Goal: Information Seeking & Learning: Compare options

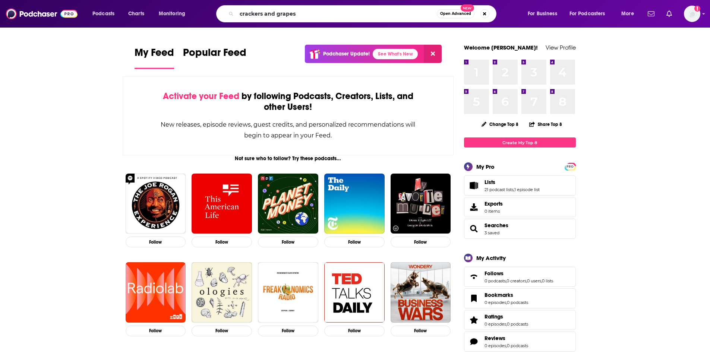
type input "crackers and grapes"
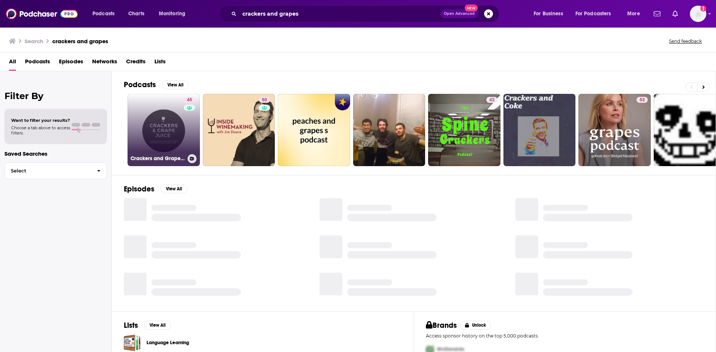
click at [159, 124] on link "45 Crackers and Grape Juice" at bounding box center [164, 130] width 72 height 72
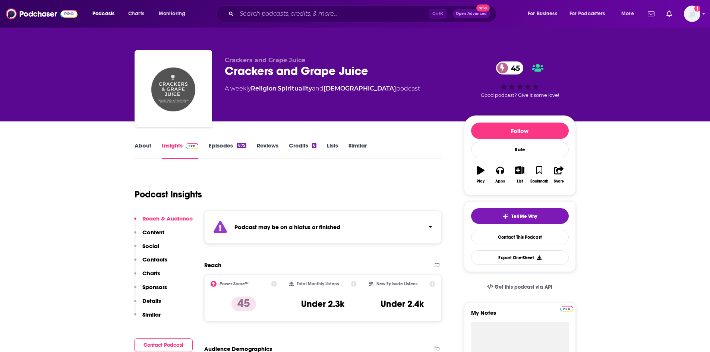
click at [232, 148] on link "Episodes 875" at bounding box center [227, 150] width 37 height 17
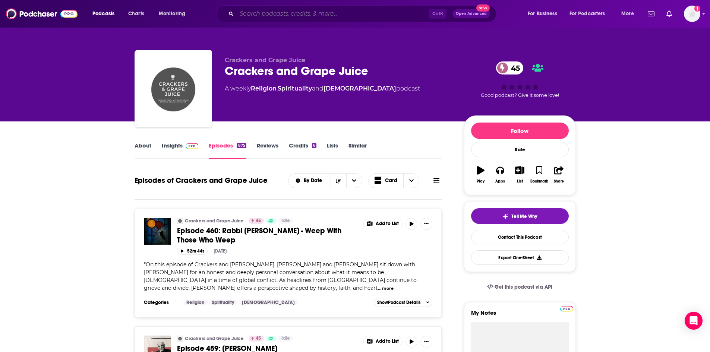
click at [328, 18] on input "Search podcasts, credits, & more..." at bounding box center [333, 14] width 192 height 12
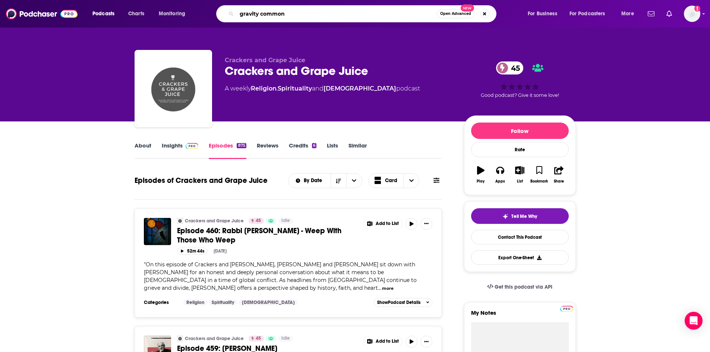
type input "gravity commons"
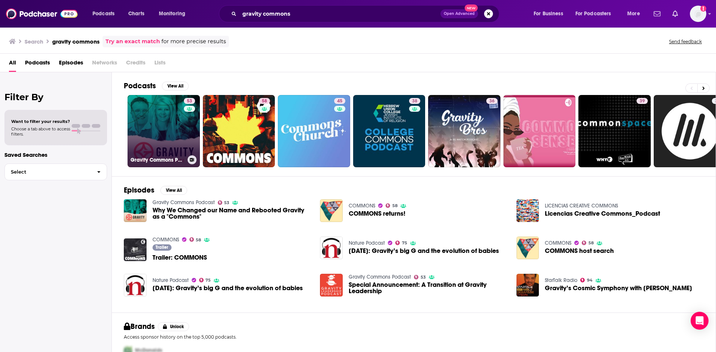
click at [175, 134] on link "53 Gravity Commons Podcast" at bounding box center [164, 131] width 72 height 72
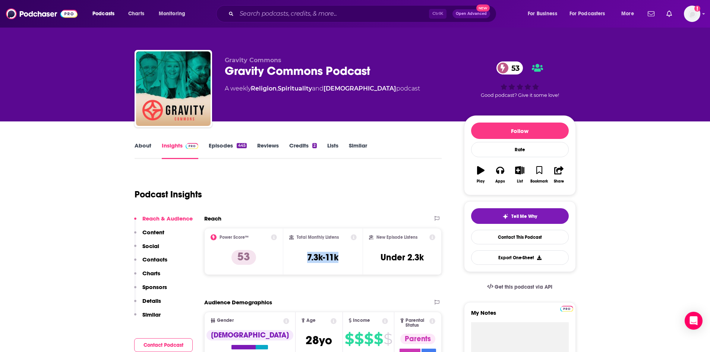
drag, startPoint x: 307, startPoint y: 255, endPoint x: 344, endPoint y: 261, distance: 37.4
click at [344, 261] on div "Total Monthly Listens 7.3k-11k" at bounding box center [322, 252] width 67 height 34
copy h3 "7.3k-11k"
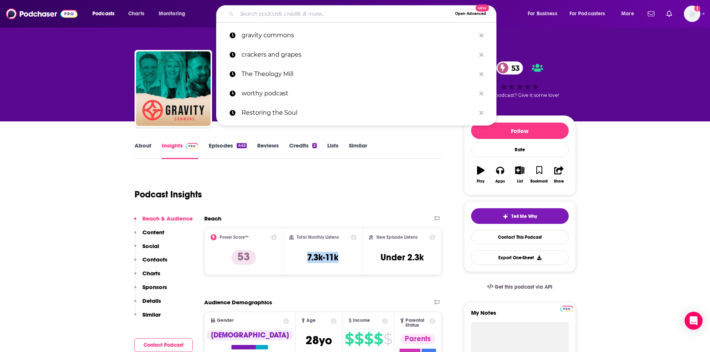
click at [296, 16] on input "Search podcasts, credits, & more..." at bounding box center [344, 14] width 215 height 12
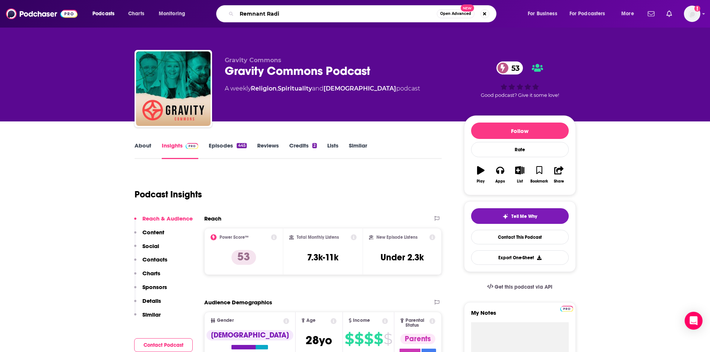
type input "Remnant Radio"
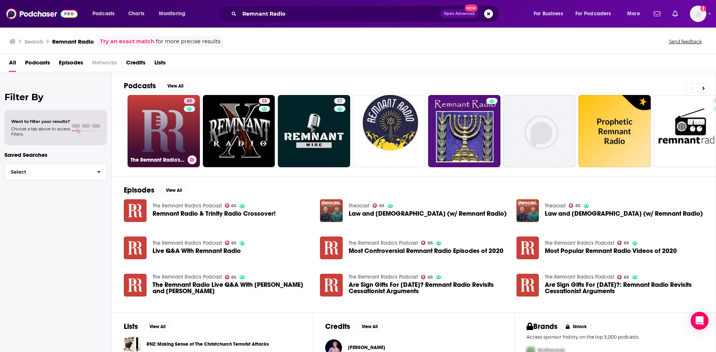
click at [157, 130] on link "65 The Remnant Radio's Podcast" at bounding box center [164, 131] width 72 height 72
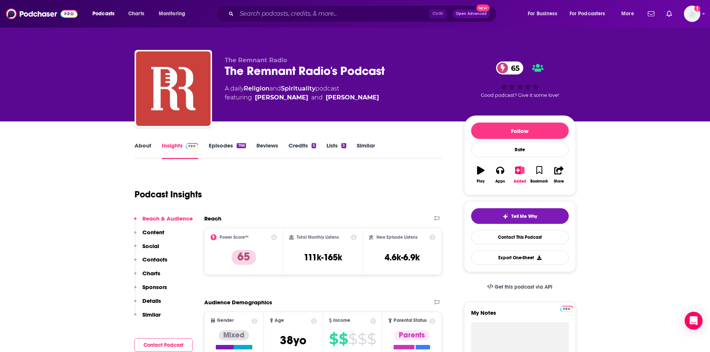
click at [148, 150] on link "About" at bounding box center [143, 150] width 17 height 17
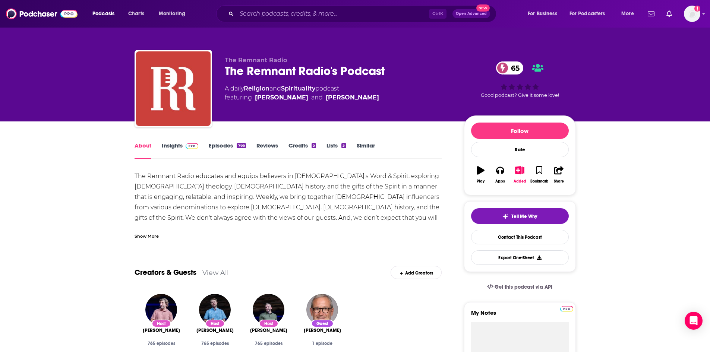
click at [149, 233] on div "Show More" at bounding box center [147, 235] width 24 height 7
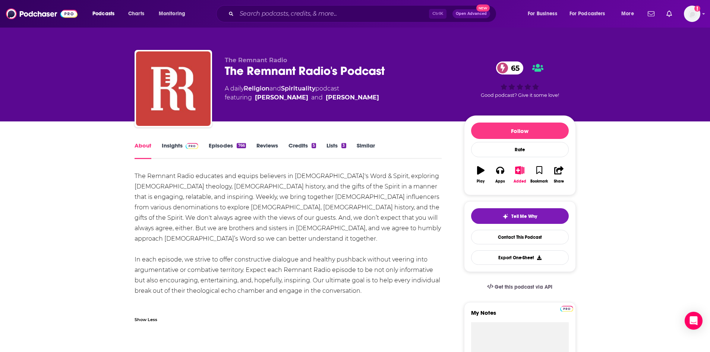
click at [516, 170] on icon "button" at bounding box center [519, 170] width 9 height 8
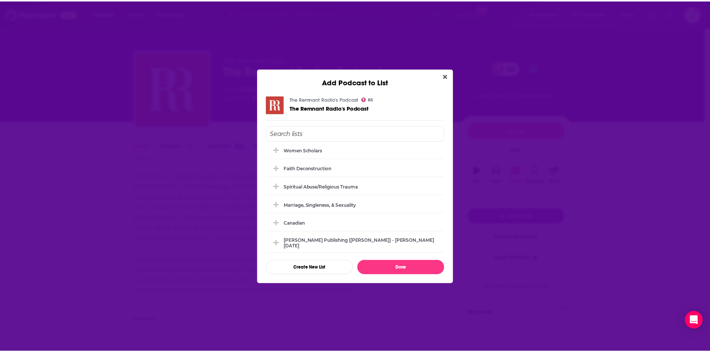
scroll to position [186, 0]
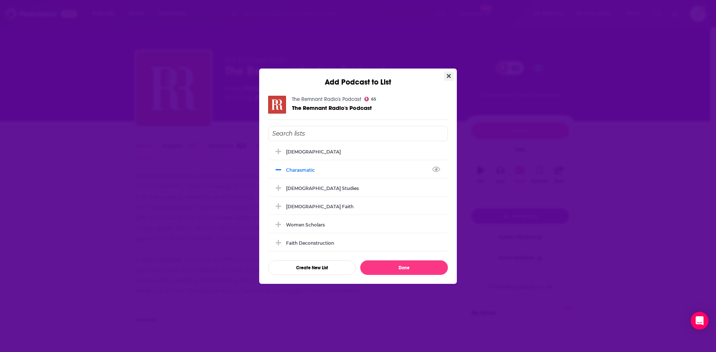
click at [449, 76] on icon "Close" at bounding box center [449, 76] width 4 height 4
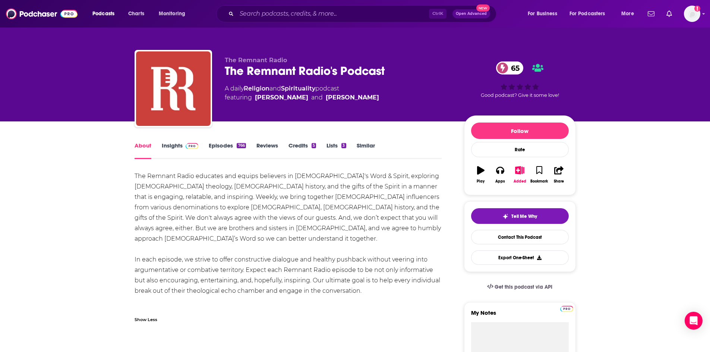
click at [175, 148] on link "Insights" at bounding box center [180, 150] width 37 height 17
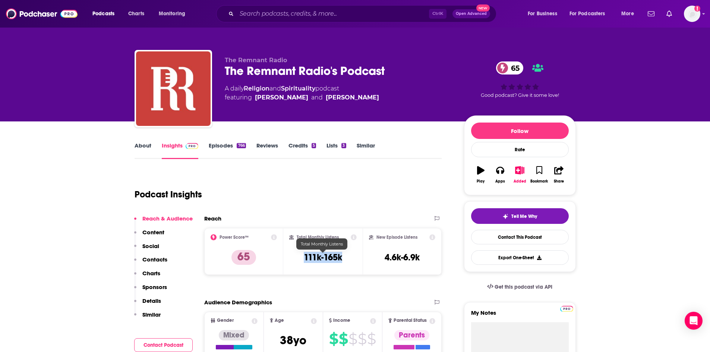
drag, startPoint x: 304, startPoint y: 257, endPoint x: 341, endPoint y: 258, distance: 36.9
click at [341, 258] on h3 "111k-165k" at bounding box center [323, 257] width 38 height 11
copy h3 "111k-165k"
click at [230, 144] on link "Episodes 766" at bounding box center [227, 150] width 37 height 17
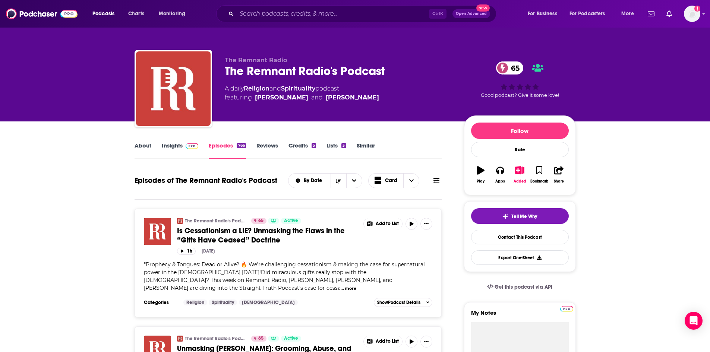
click at [190, 143] on img at bounding box center [192, 146] width 13 height 6
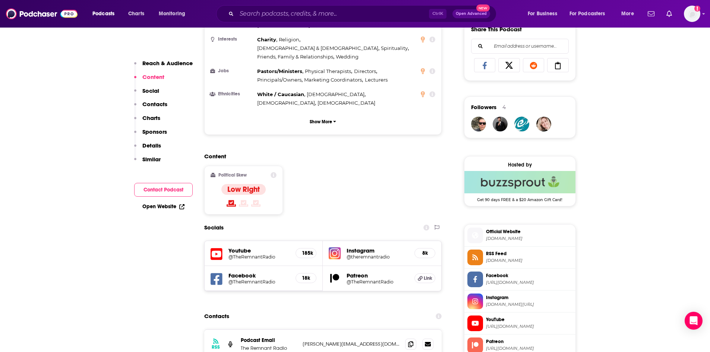
scroll to position [472, 0]
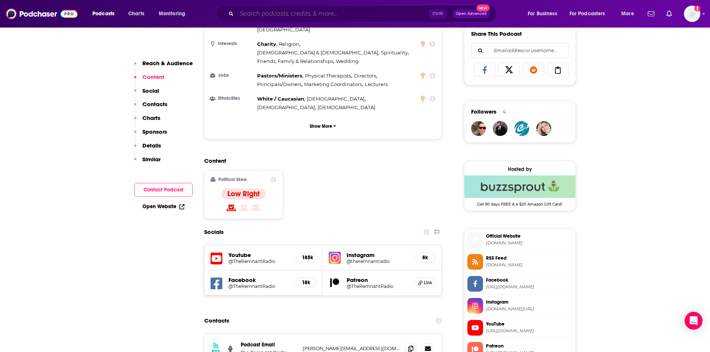
click at [388, 15] on input "Search podcasts, credits, & more..." at bounding box center [333, 14] width 192 height 12
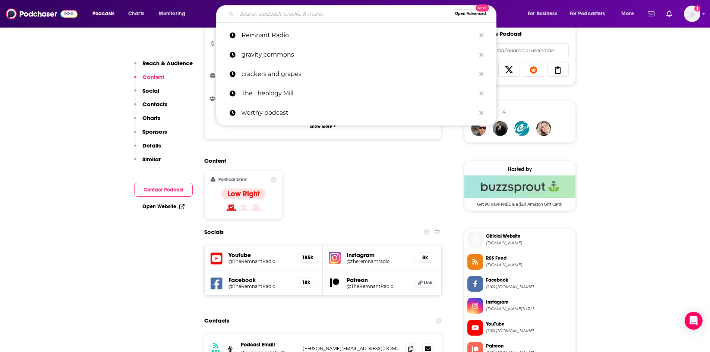
paste input "111k-165k"
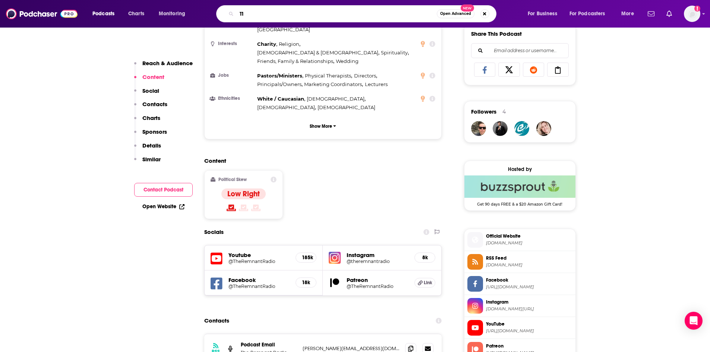
type input "1"
type input "We Are Vineyard"
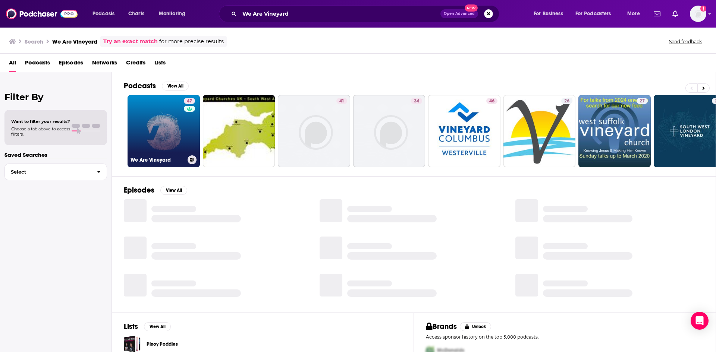
click at [164, 143] on link "47 We Are Vineyard" at bounding box center [164, 131] width 72 height 72
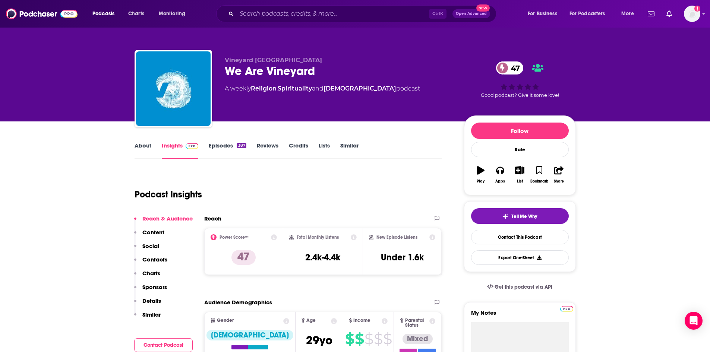
click at [144, 150] on link "About" at bounding box center [143, 150] width 17 height 17
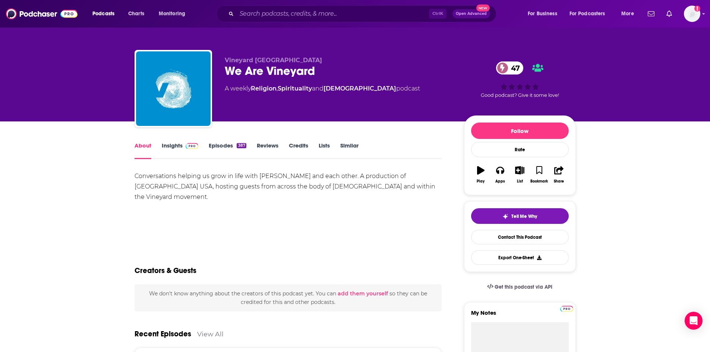
click at [190, 145] on img at bounding box center [192, 146] width 13 height 6
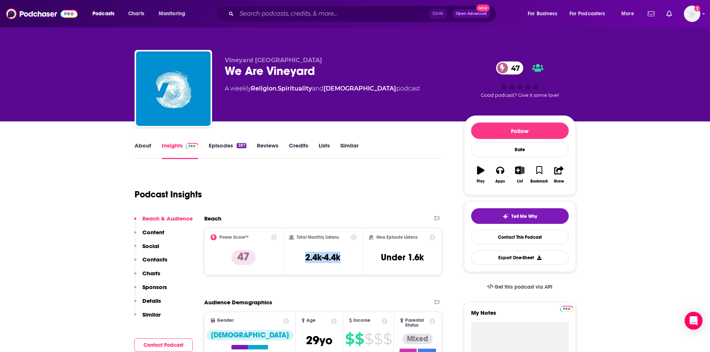
drag, startPoint x: 305, startPoint y: 256, endPoint x: 349, endPoint y: 259, distance: 44.5
click at [349, 259] on div "Total Monthly Listens 2.4k-4.4k" at bounding box center [322, 252] width 67 height 34
copy h3 "2.4k-4.4k"
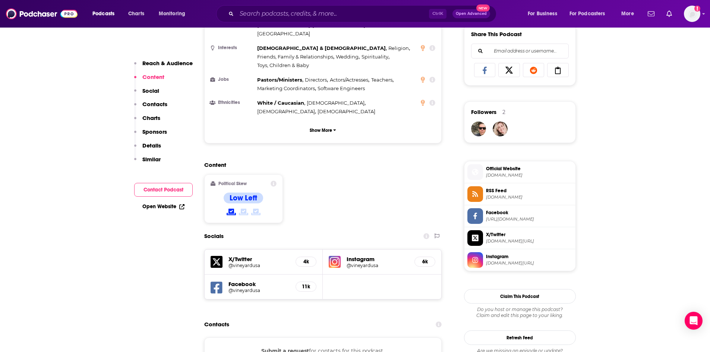
scroll to position [448, 0]
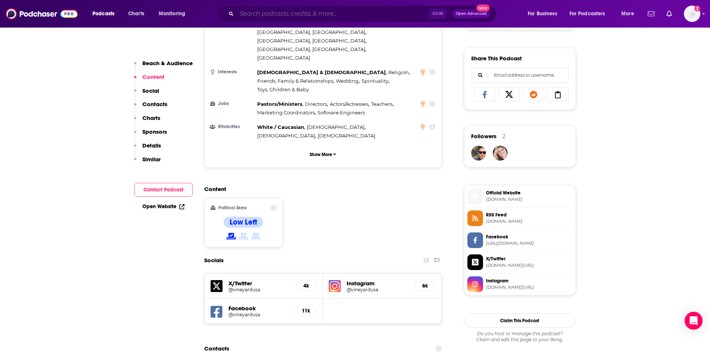
click at [270, 12] on input "Search podcasts, credits, & more..." at bounding box center [333, 14] width 192 height 12
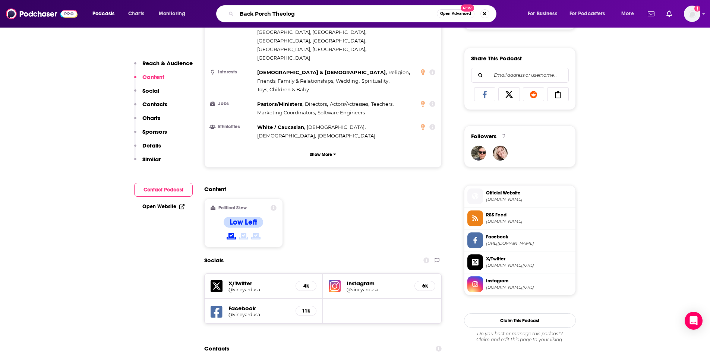
type input "Back Porch Theology"
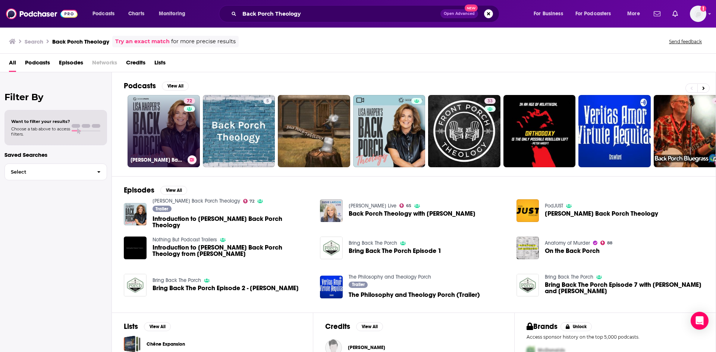
click at [172, 116] on link "72 Lisa Harper's Back Porch Theology" at bounding box center [164, 131] width 72 height 72
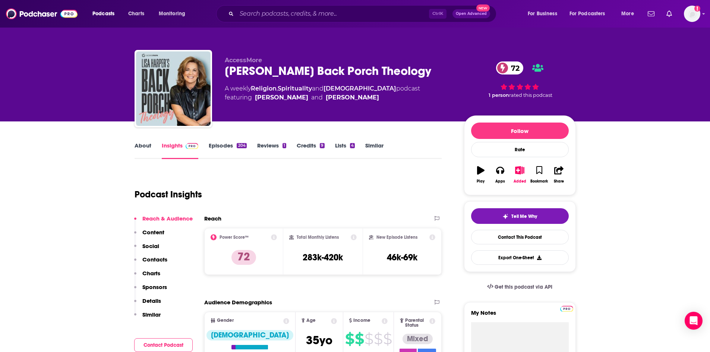
click at [141, 147] on link "About" at bounding box center [143, 150] width 17 height 17
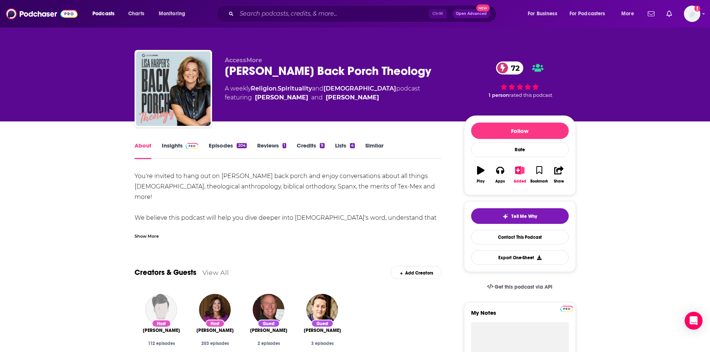
click at [151, 233] on div "Show More" at bounding box center [147, 235] width 24 height 7
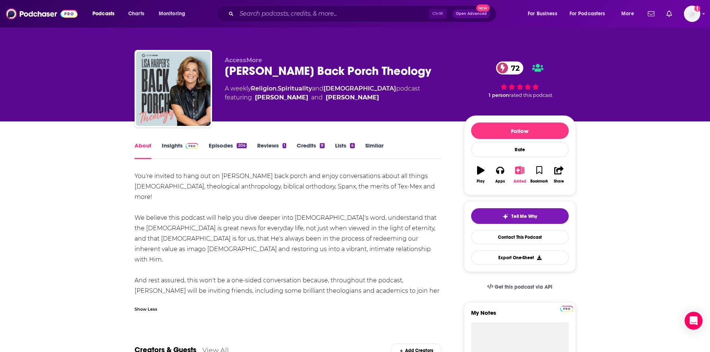
click at [521, 169] on icon "button" at bounding box center [519, 170] width 9 height 8
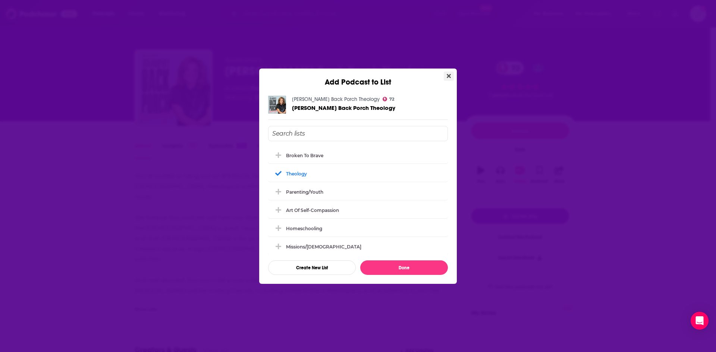
click at [446, 76] on button "Close" at bounding box center [449, 76] width 10 height 9
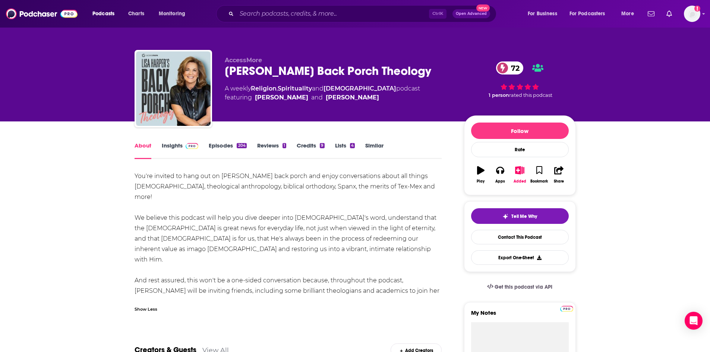
click at [171, 150] on link "Insights" at bounding box center [180, 150] width 37 height 17
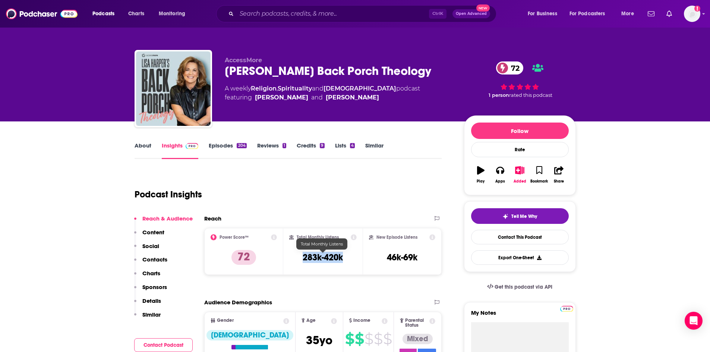
drag, startPoint x: 303, startPoint y: 258, endPoint x: 342, endPoint y: 257, distance: 39.2
click at [342, 257] on h3 "283k-420k" at bounding box center [323, 257] width 40 height 11
copy h3 "283k-420k"
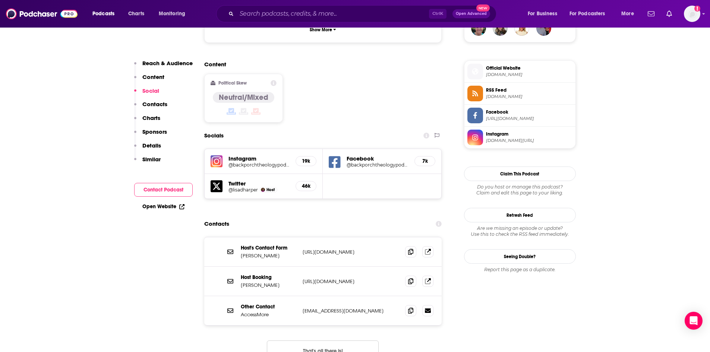
scroll to position [559, 0]
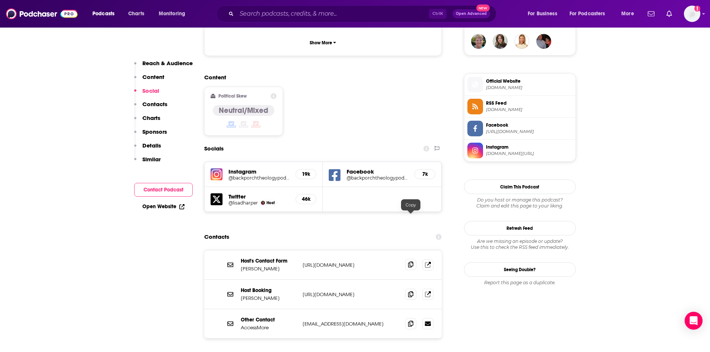
click at [412, 259] on span at bounding box center [410, 264] width 11 height 11
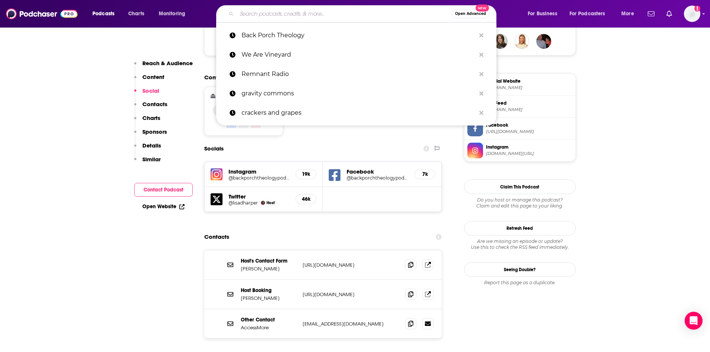
click at [266, 16] on input "Search podcasts, credits, & more..." at bounding box center [344, 14] width 215 height 12
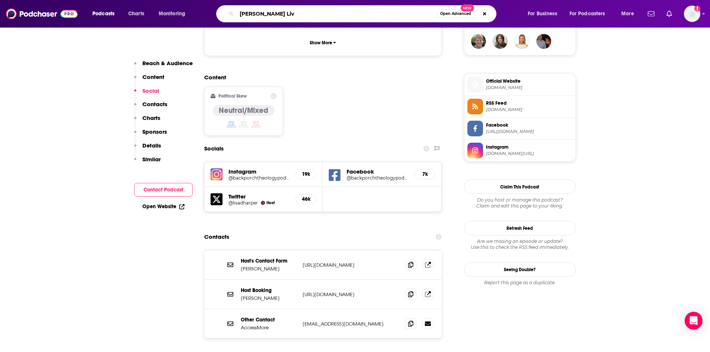
type input "Susie Larson Live"
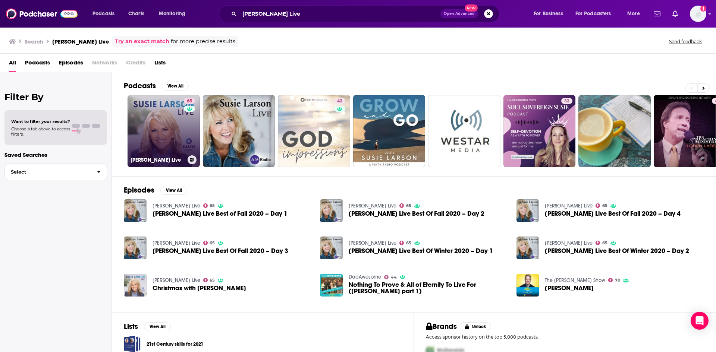
click at [177, 134] on link "65 Susie Larson Live" at bounding box center [164, 131] width 72 height 72
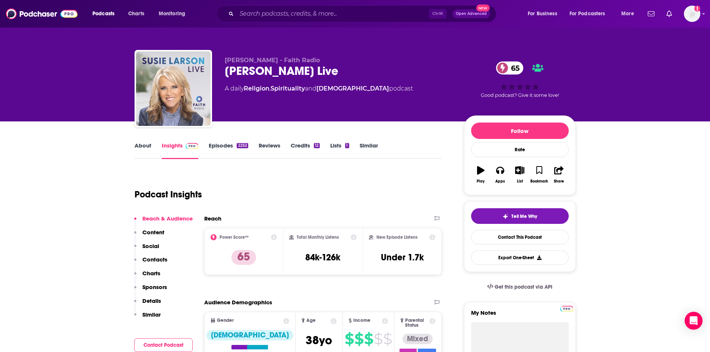
click at [217, 148] on link "Episodes 2252" at bounding box center [228, 150] width 39 height 17
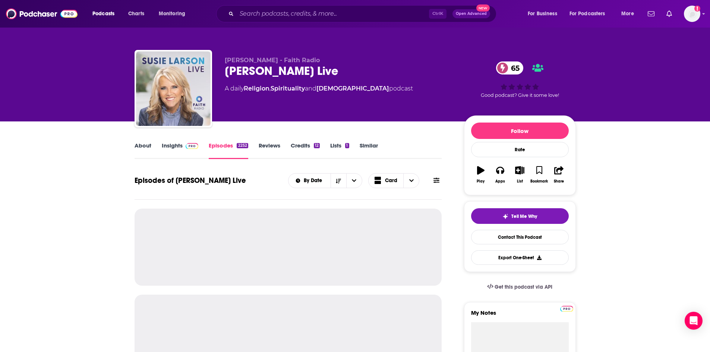
click at [148, 148] on link "About" at bounding box center [143, 150] width 17 height 17
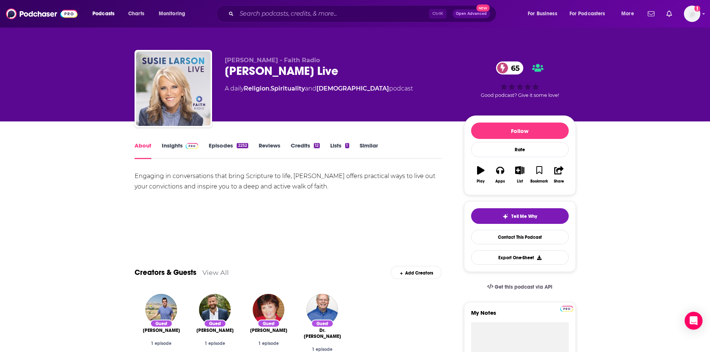
click at [213, 148] on link "Episodes 2252" at bounding box center [228, 150] width 39 height 17
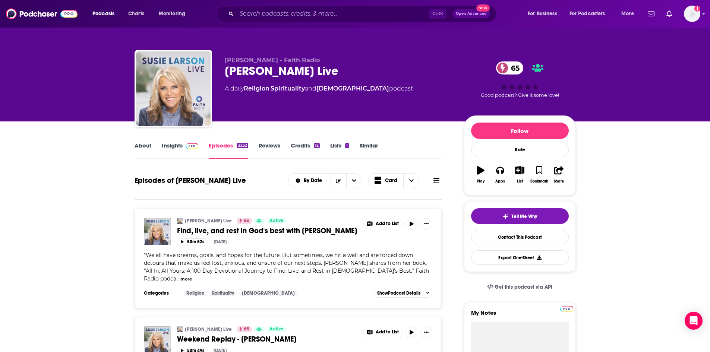
click at [147, 147] on link "About" at bounding box center [143, 150] width 17 height 17
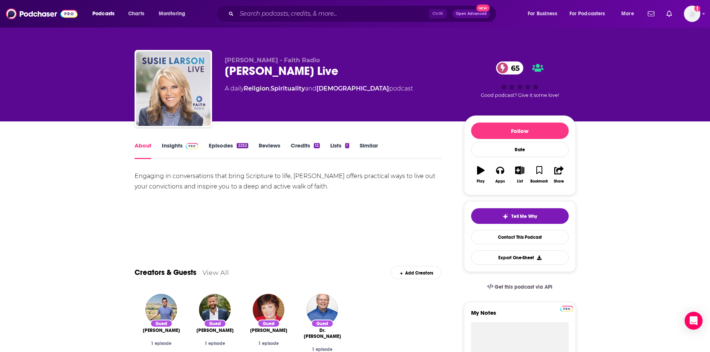
click at [169, 143] on link "Insights" at bounding box center [180, 150] width 37 height 17
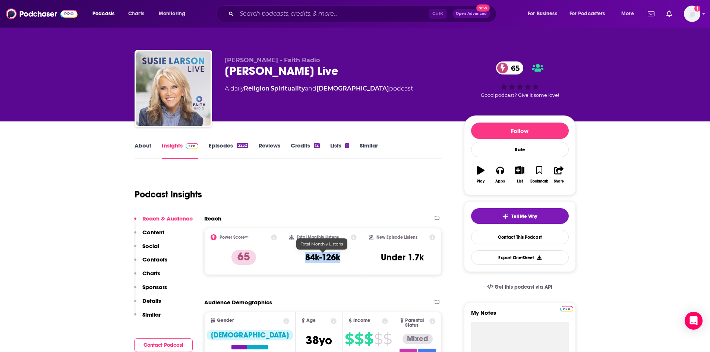
drag, startPoint x: 307, startPoint y: 256, endPoint x: 340, endPoint y: 258, distance: 34.0
click at [340, 258] on h3 "84k-126k" at bounding box center [322, 257] width 35 height 11
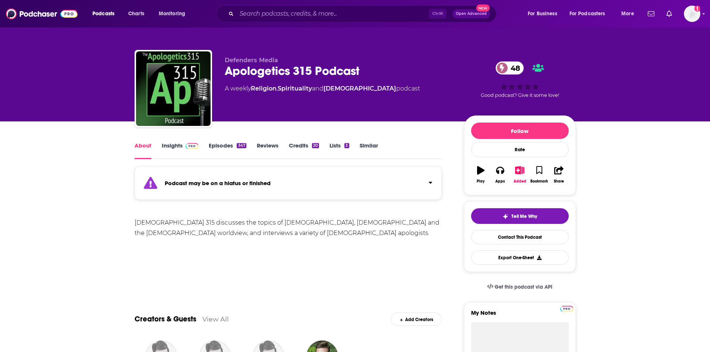
click at [192, 145] on img at bounding box center [192, 146] width 13 height 6
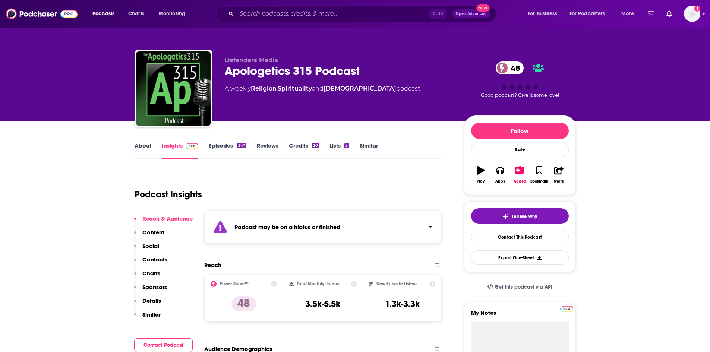
click at [219, 148] on link "Episodes 347" at bounding box center [227, 150] width 37 height 17
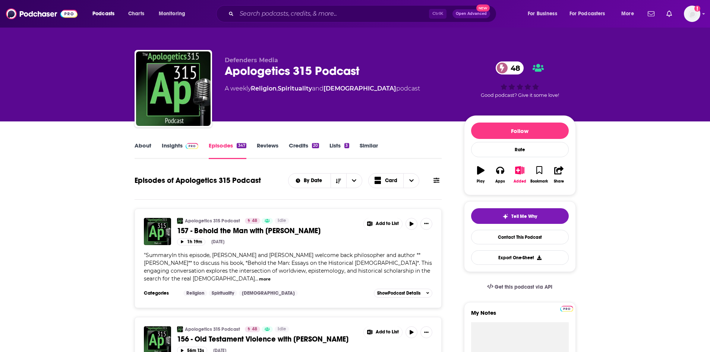
click at [167, 147] on link "Insights" at bounding box center [180, 150] width 37 height 17
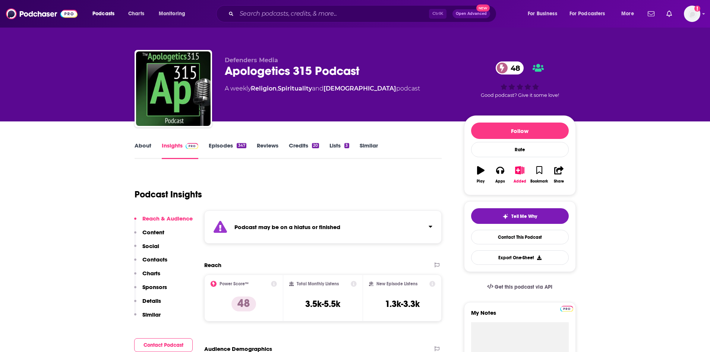
click at [219, 149] on link "Episodes 347" at bounding box center [227, 150] width 37 height 17
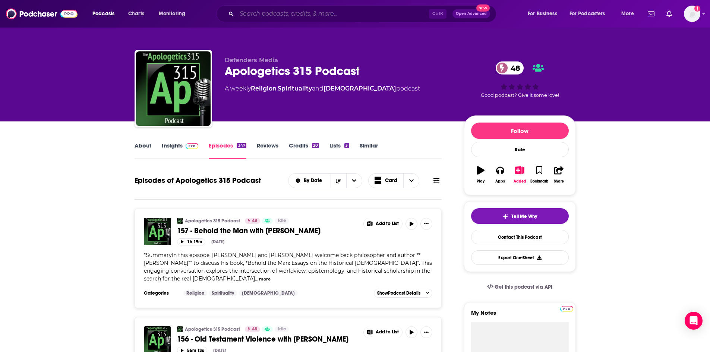
click at [390, 13] on input "Search podcasts, credits, & more..." at bounding box center [333, 14] width 192 height 12
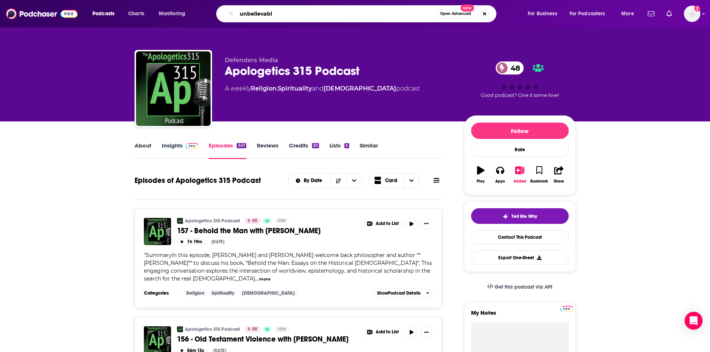
type input "unbelievable"
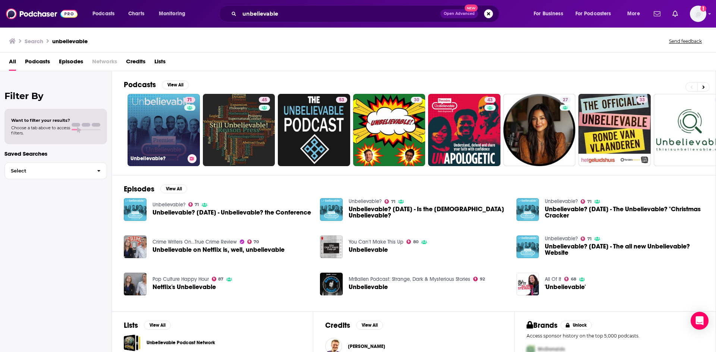
click at [191, 120] on div "71" at bounding box center [190, 125] width 13 height 57
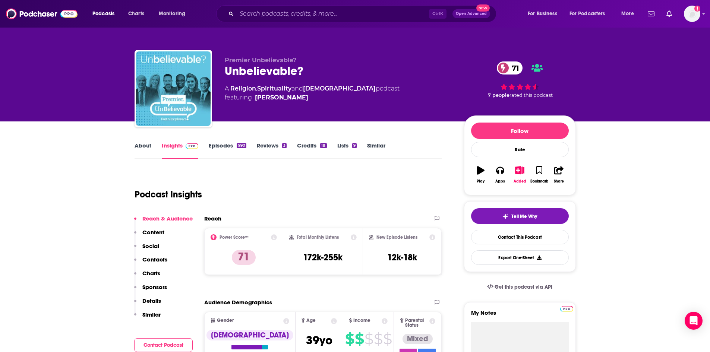
click at [145, 147] on link "About" at bounding box center [143, 150] width 17 height 17
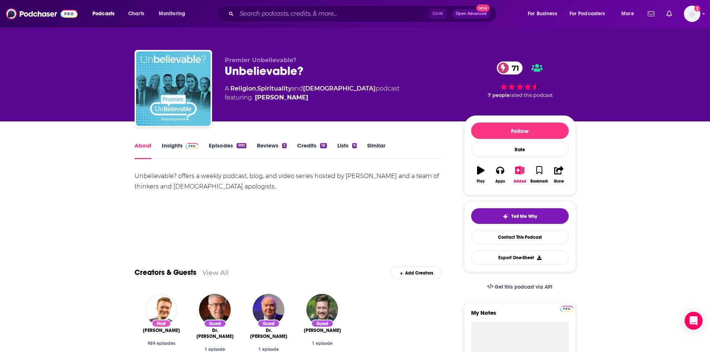
click at [175, 148] on link "Insights" at bounding box center [180, 150] width 37 height 17
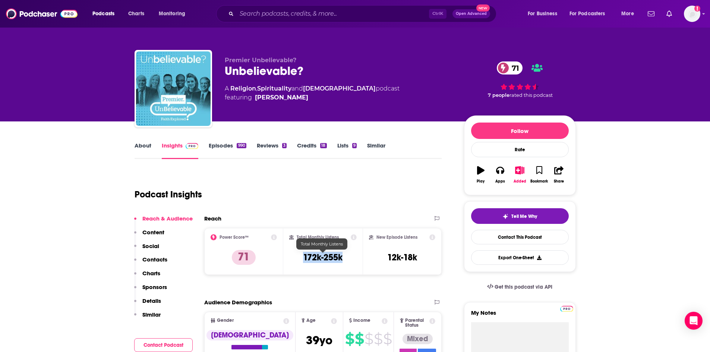
drag, startPoint x: 304, startPoint y: 256, endPoint x: 343, endPoint y: 258, distance: 38.5
click at [343, 258] on h3 "172k-255k" at bounding box center [323, 257] width 40 height 11
copy h3 "172k-255k"
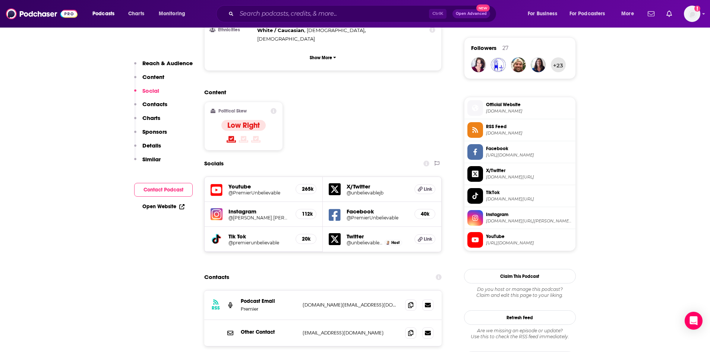
scroll to position [559, 0]
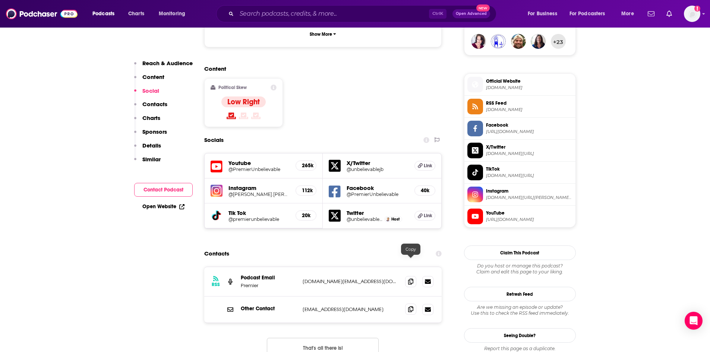
click at [411, 307] on icon at bounding box center [410, 310] width 5 height 6
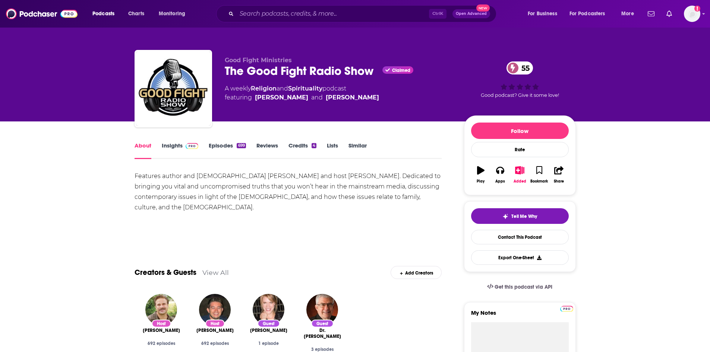
click at [169, 145] on link "Insights" at bounding box center [180, 150] width 37 height 17
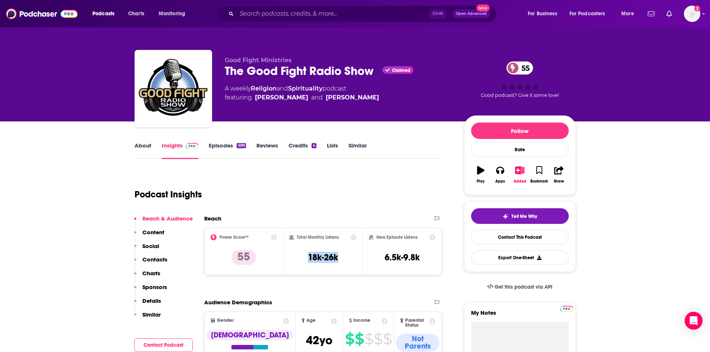
drag, startPoint x: 308, startPoint y: 258, endPoint x: 340, endPoint y: 262, distance: 31.5
click at [340, 262] on div "Total Monthly Listens 18k-26k" at bounding box center [322, 252] width 67 height 34
copy h3 "18k-26k"
click at [238, 143] on div "699" at bounding box center [241, 145] width 9 height 5
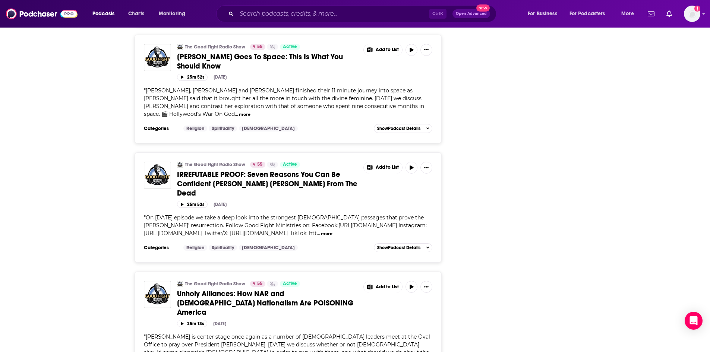
scroll to position [2665, 0]
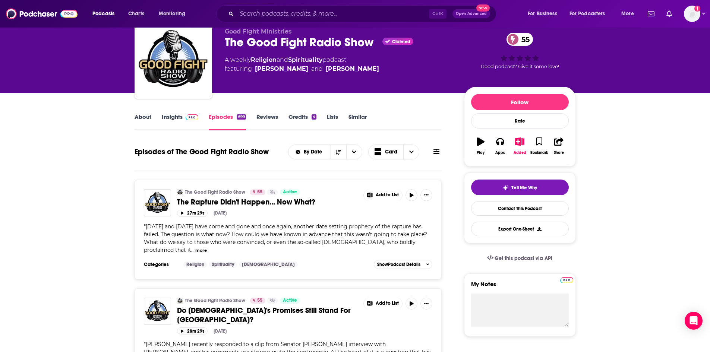
scroll to position [0, 0]
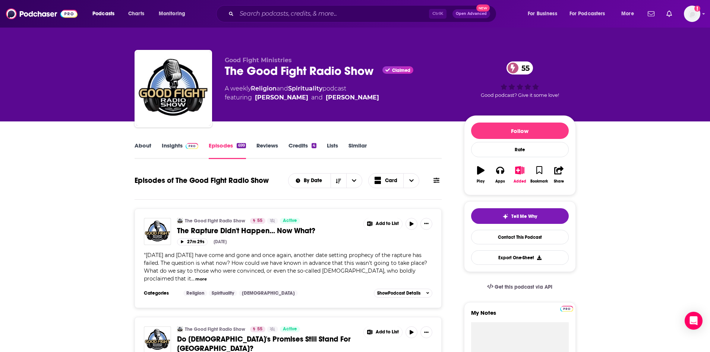
click at [195, 147] on img at bounding box center [192, 146] width 13 height 6
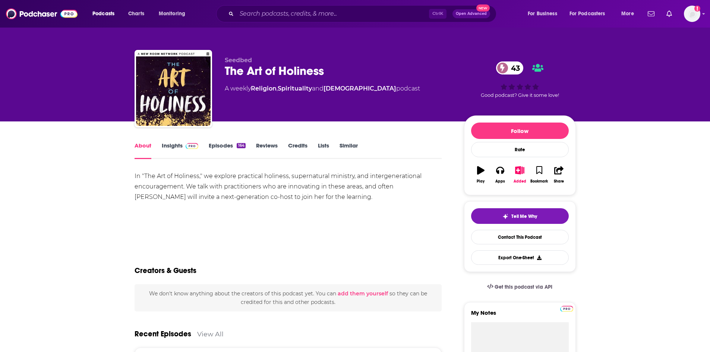
click at [191, 145] on img at bounding box center [192, 146] width 13 height 6
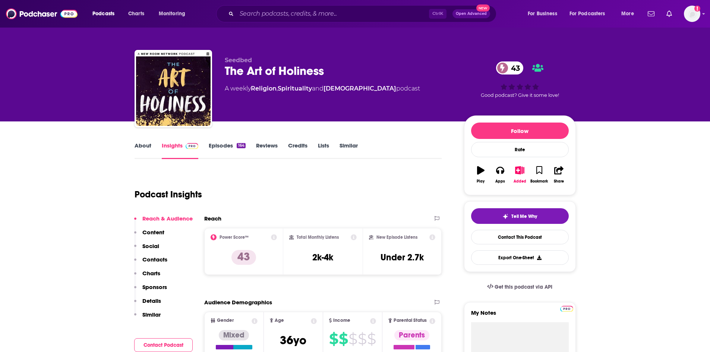
click at [218, 144] on link "Episodes 164" at bounding box center [227, 150] width 37 height 17
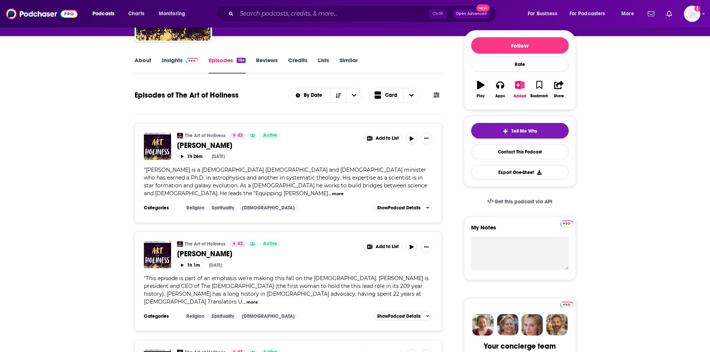
scroll to position [112, 0]
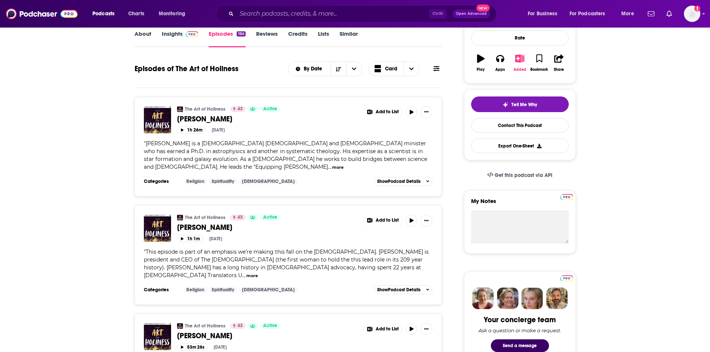
click at [522, 58] on icon "button" at bounding box center [519, 58] width 9 height 8
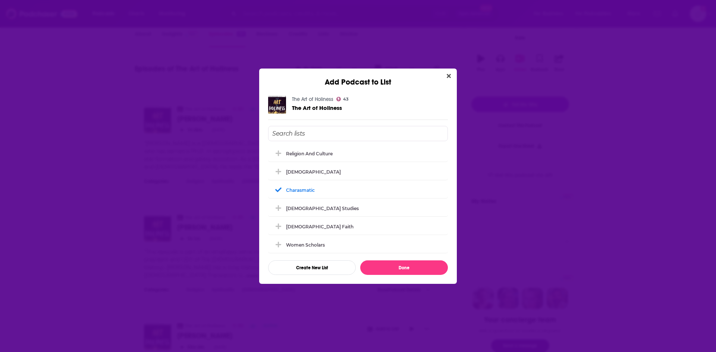
scroll to position [164, 0]
click at [447, 77] on icon "Close" at bounding box center [449, 76] width 4 height 4
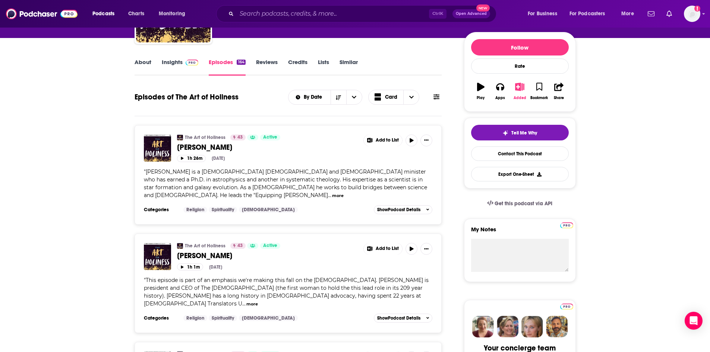
scroll to position [0, 0]
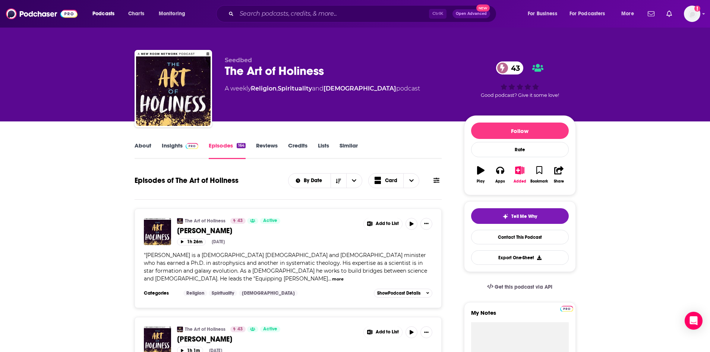
click at [143, 146] on link "About" at bounding box center [143, 150] width 17 height 17
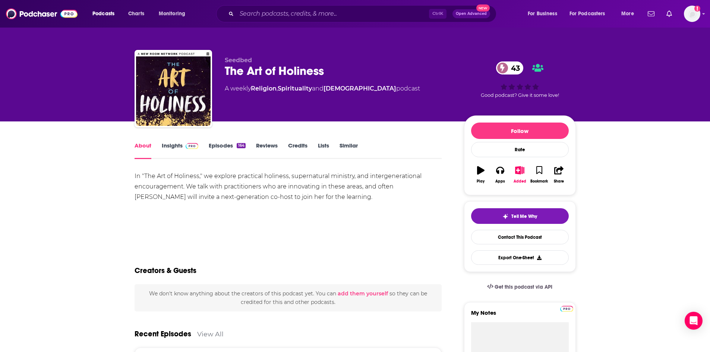
click at [183, 146] on span at bounding box center [191, 145] width 16 height 7
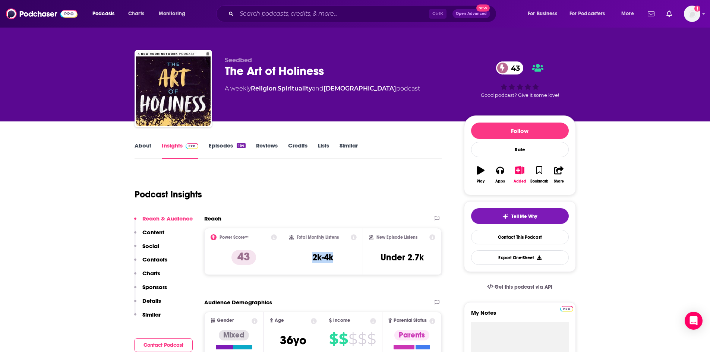
drag, startPoint x: 313, startPoint y: 258, endPoint x: 338, endPoint y: 261, distance: 25.5
click at [338, 261] on div "Total Monthly Listens 2k-4k" at bounding box center [322, 252] width 67 height 34
copy h3 "2k-4k"
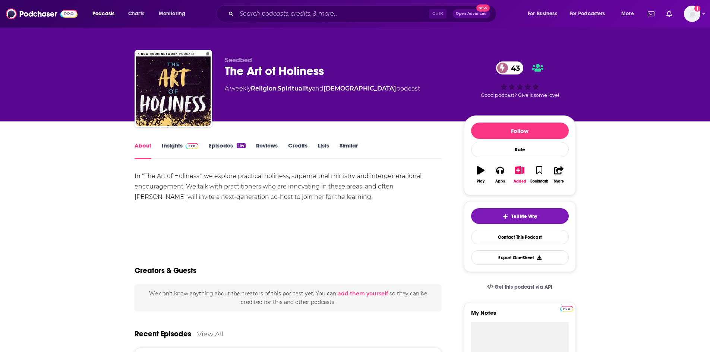
click at [168, 147] on link "Insights" at bounding box center [180, 150] width 37 height 17
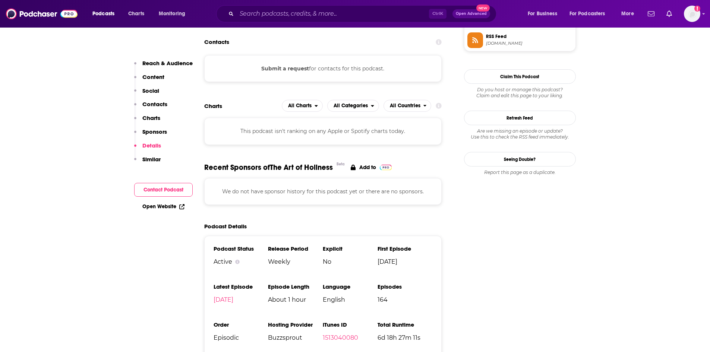
scroll to position [783, 0]
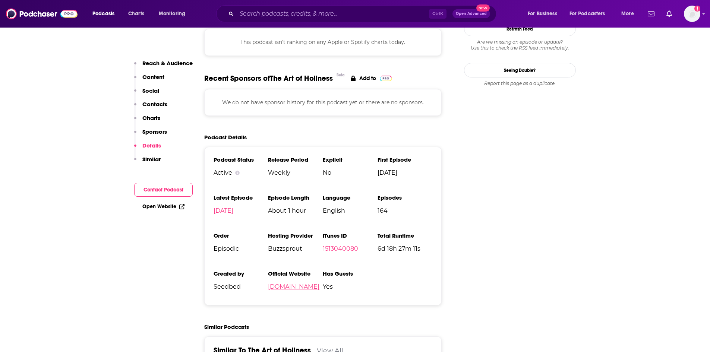
click at [307, 283] on link "[DOMAIN_NAME]" at bounding box center [293, 286] width 51 height 7
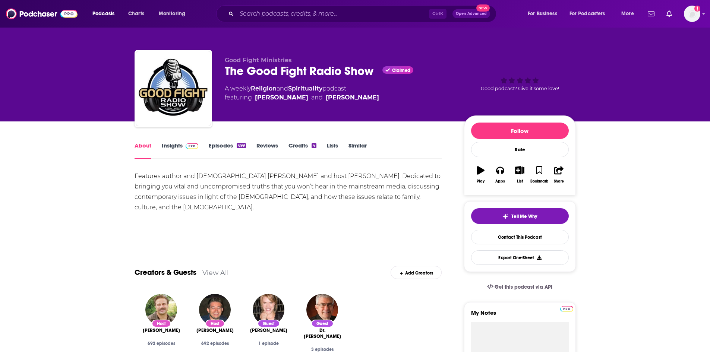
click at [186, 147] on img at bounding box center [192, 146] width 13 height 6
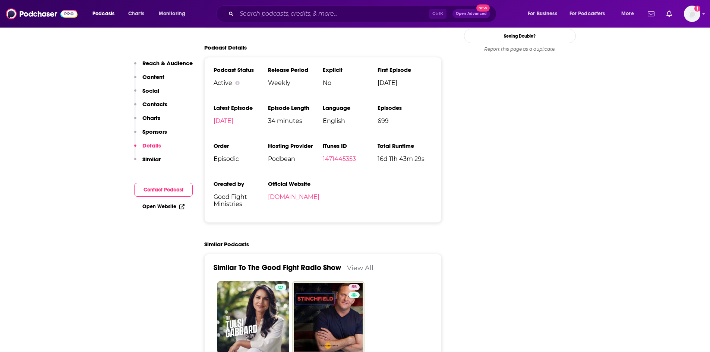
scroll to position [970, 0]
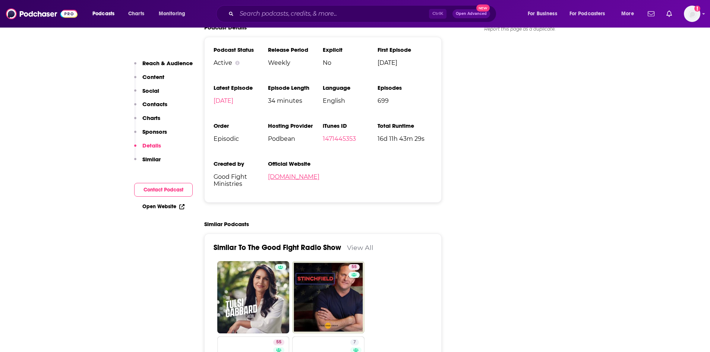
click at [289, 173] on link "[DOMAIN_NAME]" at bounding box center [293, 176] width 51 height 7
